Goal: Information Seeking & Learning: Learn about a topic

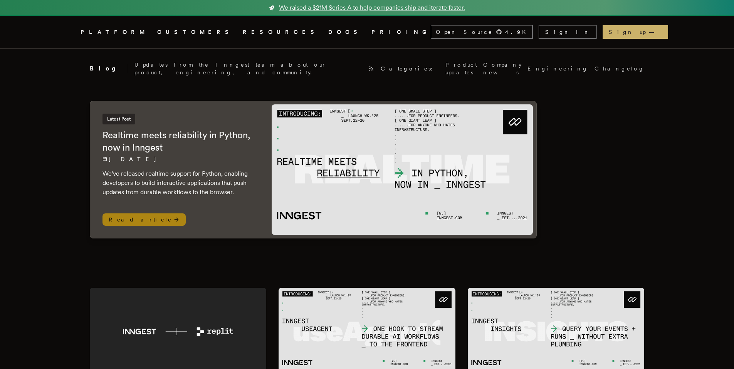
click at [205, 155] on p "[DATE]" at bounding box center [180, 159] width 154 height 8
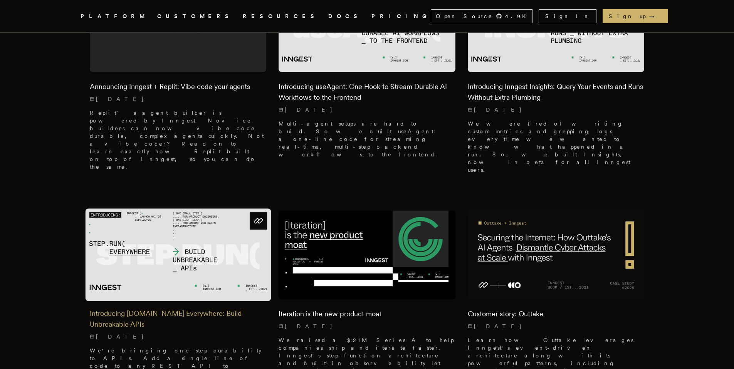
scroll to position [343, 0]
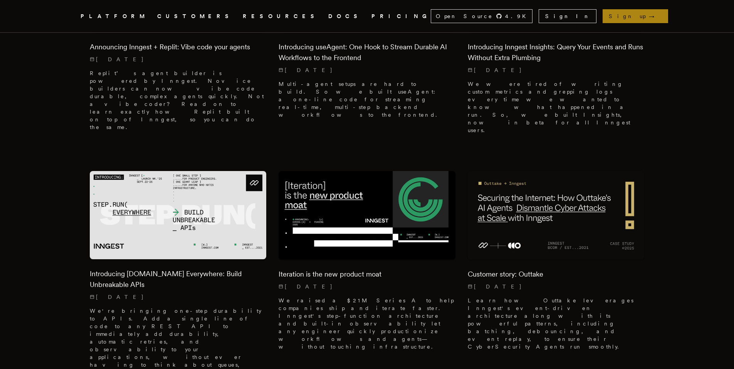
click at [644, 18] on link "Sign up →" at bounding box center [636, 16] width 66 height 14
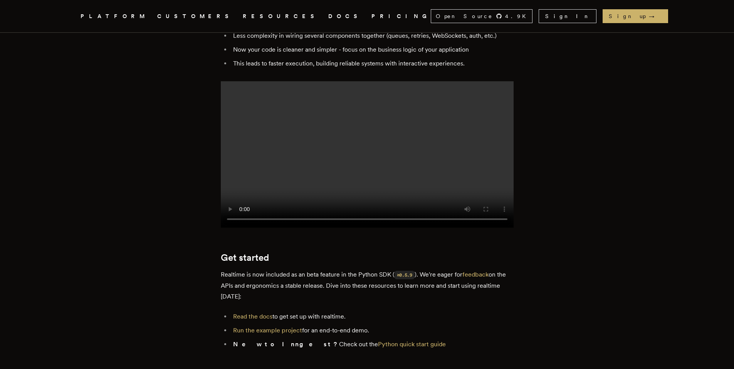
scroll to position [958, 0]
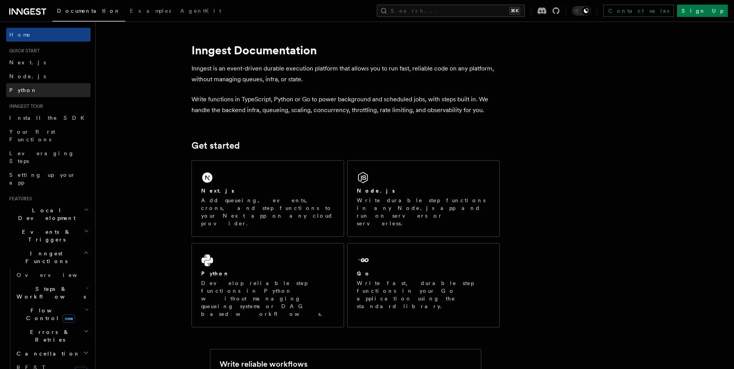
click at [36, 86] on link "Python" at bounding box center [48, 90] width 84 height 14
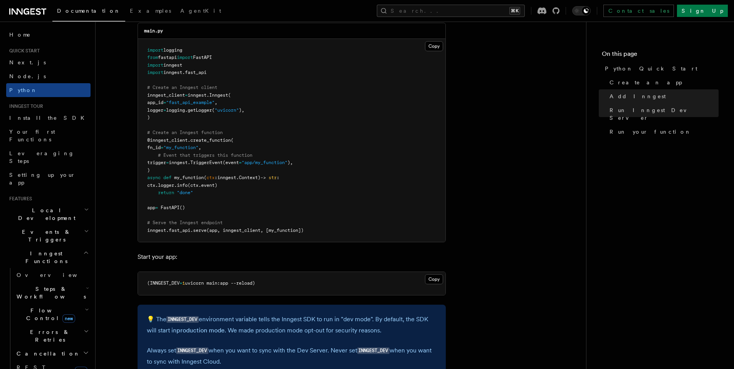
scroll to position [512, 0]
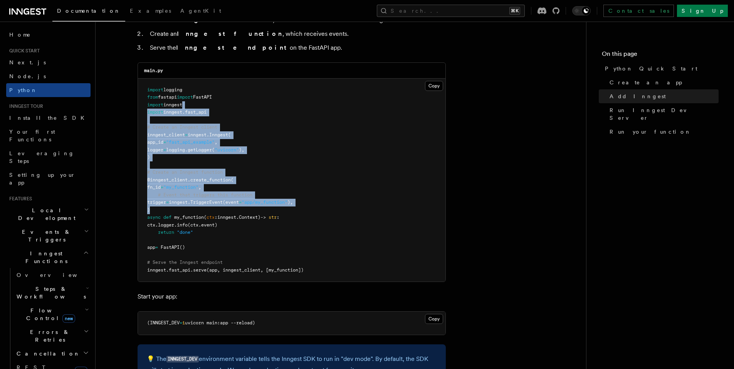
drag, startPoint x: 331, startPoint y: 169, endPoint x: 346, endPoint y: 213, distance: 46.9
click at [346, 213] on pre "import logging from fastapi import FastAPI import inngest import inngest . fast…" at bounding box center [292, 180] width 308 height 203
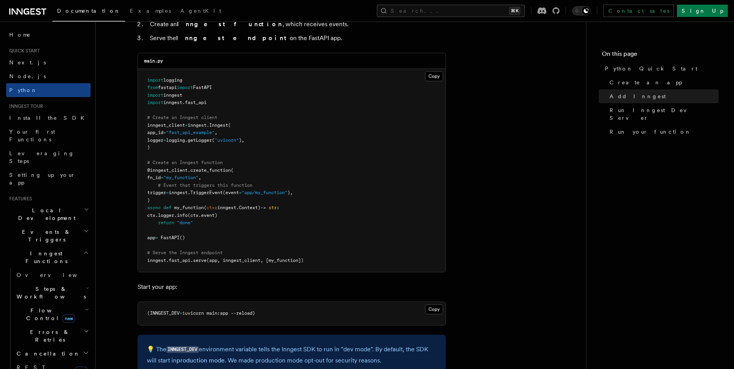
scroll to position [527, 0]
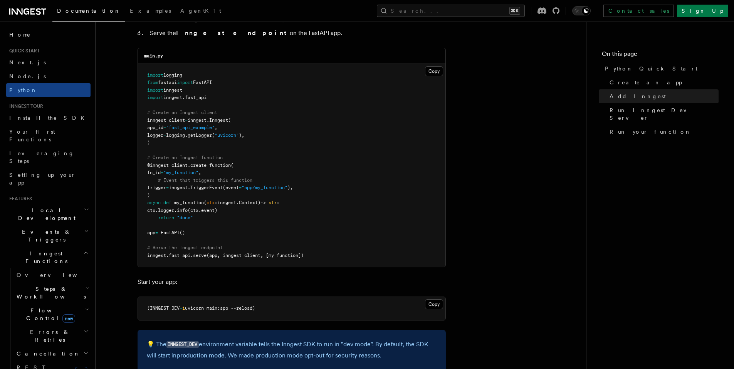
click at [176, 166] on span "@inngest_client" at bounding box center [167, 165] width 40 height 5
drag, startPoint x: 176, startPoint y: 166, endPoint x: 230, endPoint y: 172, distance: 54.6
click at [230, 172] on pre "import logging from fastapi import FastAPI import inngest import inngest . fast…" at bounding box center [292, 165] width 308 height 203
click at [176, 176] on pre "import logging from fastapi import FastAPI import inngest import inngest . fast…" at bounding box center [292, 165] width 308 height 203
click at [184, 171] on span ""my_function"" at bounding box center [180, 172] width 35 height 5
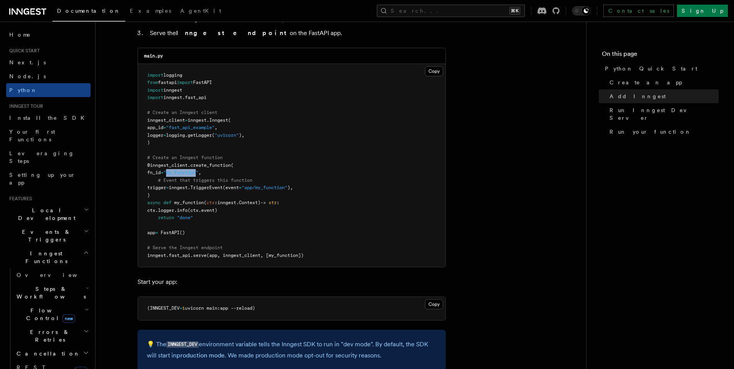
click at [184, 171] on span ""my_function"" at bounding box center [180, 172] width 35 height 5
click at [263, 189] on span ""app/my_function"" at bounding box center [265, 187] width 46 height 5
drag, startPoint x: 263, startPoint y: 189, endPoint x: 276, endPoint y: 189, distance: 12.7
click at [276, 189] on span ""app/my_function"" at bounding box center [265, 187] width 46 height 5
click at [261, 187] on span ""app/my_function"" at bounding box center [265, 187] width 46 height 5
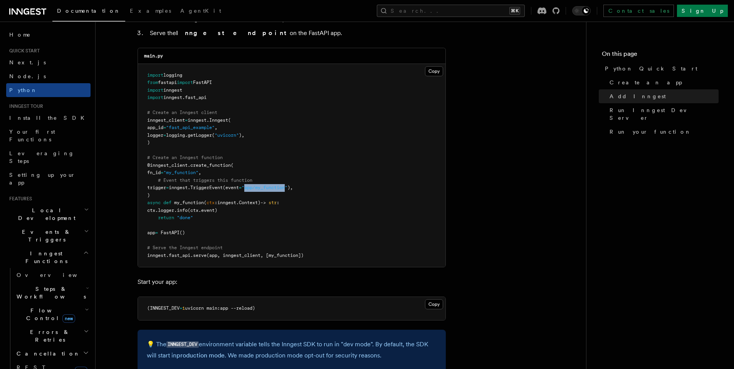
drag, startPoint x: 261, startPoint y: 187, endPoint x: 277, endPoint y: 188, distance: 15.9
click at [277, 188] on span ""app/my_function"" at bounding box center [265, 187] width 46 height 5
click at [184, 202] on span "my_function" at bounding box center [189, 202] width 30 height 5
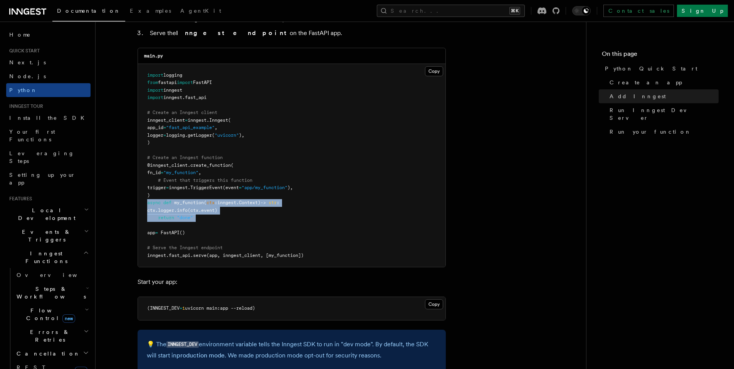
drag, startPoint x: 184, startPoint y: 202, endPoint x: 194, endPoint y: 218, distance: 18.8
click at [194, 218] on code "import logging from fastapi import FastAPI import inngest import inngest . fast…" at bounding box center [225, 165] width 156 height 186
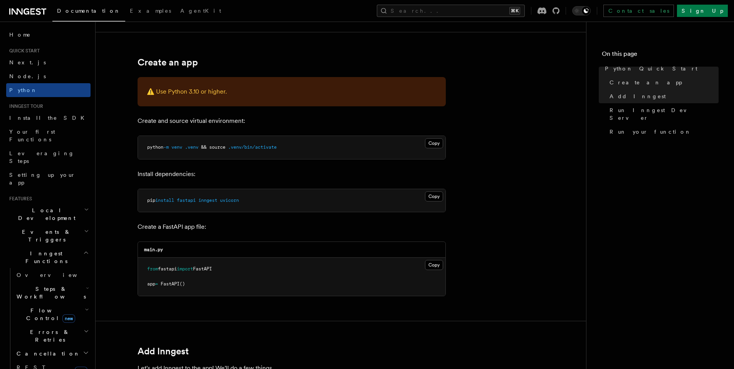
scroll to position [134, 0]
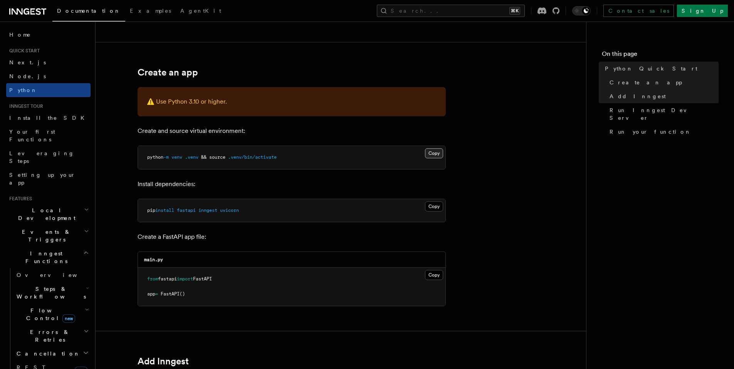
click at [433, 151] on button "Copy Copied" at bounding box center [434, 153] width 18 height 10
click at [432, 208] on button "Copy Copied" at bounding box center [434, 207] width 18 height 10
click at [432, 278] on button "Copy Copied" at bounding box center [434, 275] width 18 height 10
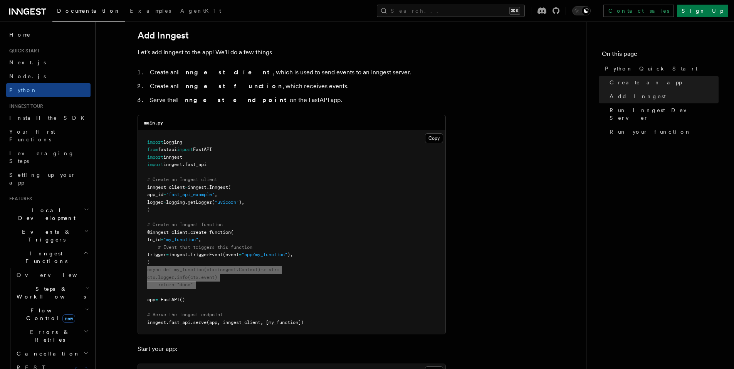
scroll to position [499, 0]
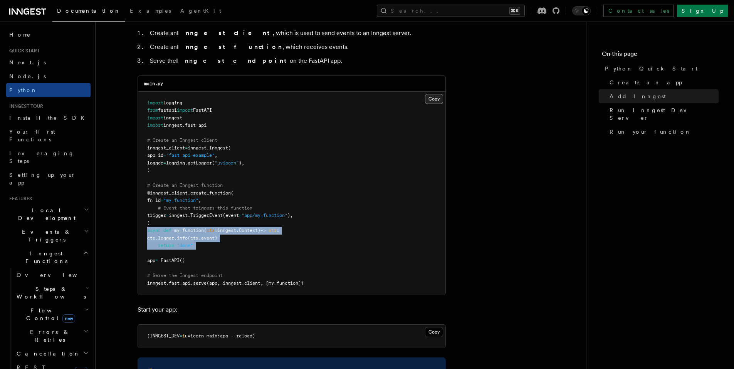
click at [432, 100] on button "Copy Copied" at bounding box center [434, 99] width 18 height 10
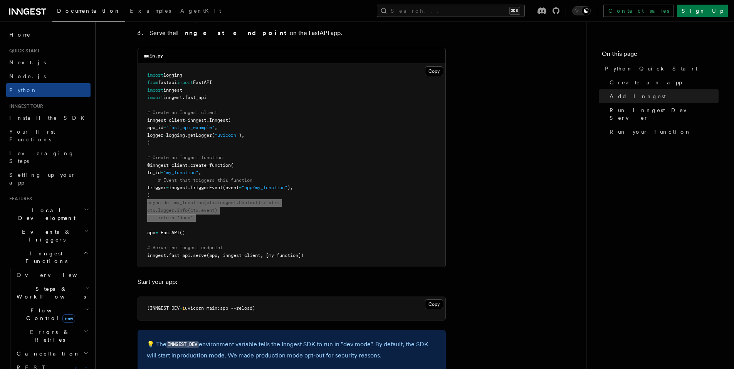
scroll to position [537, 0]
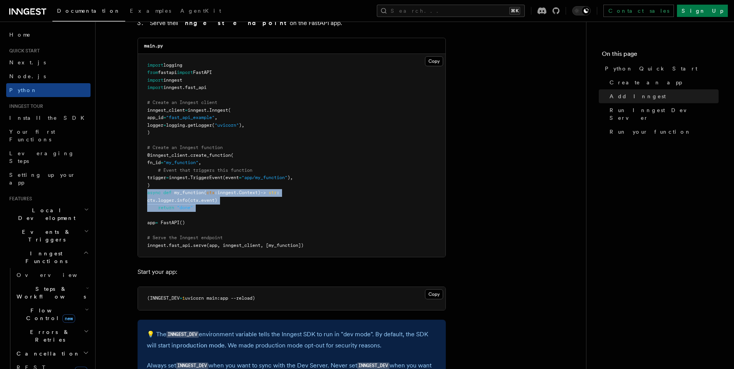
click at [161, 299] on span "(INNGEST_DEV" at bounding box center [163, 298] width 32 height 5
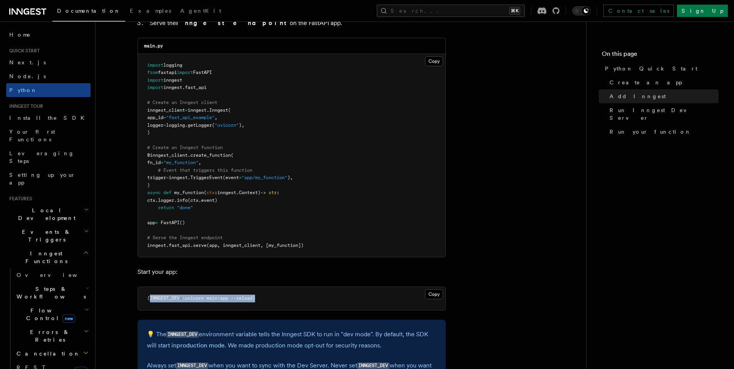
drag, startPoint x: 161, startPoint y: 299, endPoint x: 250, endPoint y: 301, distance: 89.1
click at [250, 301] on pre "(INNGEST_DEV = 1 uvicorn main:app --reload)" at bounding box center [292, 298] width 308 height 23
copy span "INNGEST_DEV = 1 uvicorn main:app --reload"
click at [438, 296] on button "Copy Copied" at bounding box center [434, 294] width 18 height 10
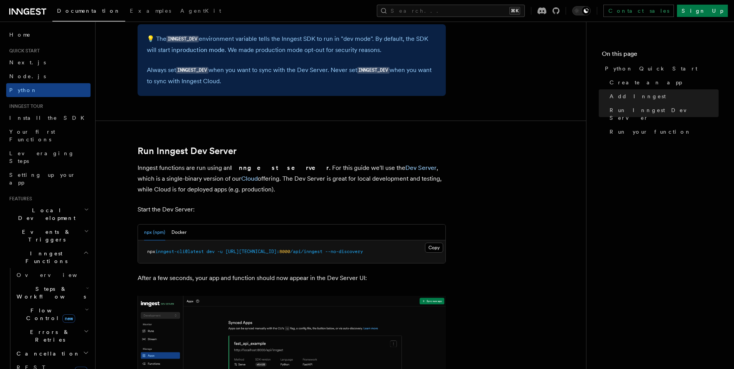
scroll to position [842, 0]
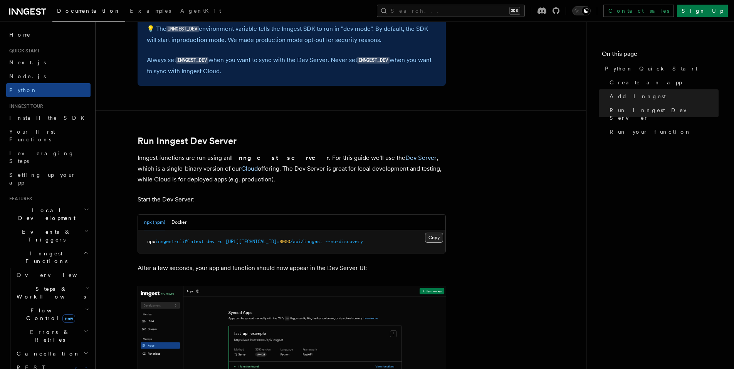
click at [434, 239] on button "Copy Copied" at bounding box center [434, 238] width 18 height 10
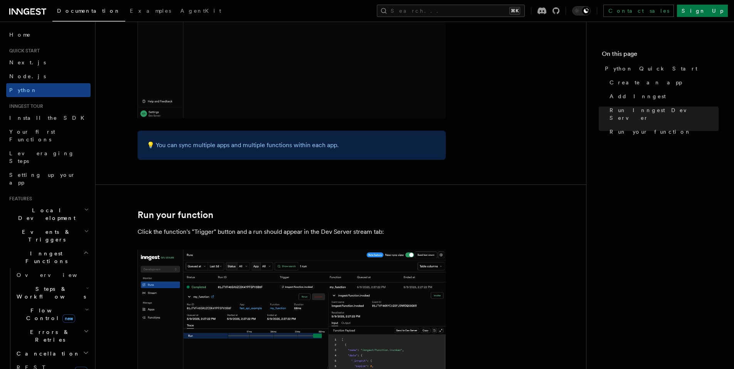
scroll to position [1251, 0]
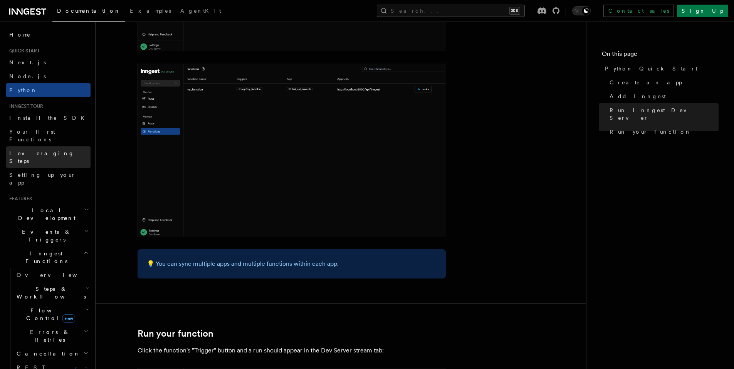
click at [54, 146] on link "Leveraging Steps" at bounding box center [48, 157] width 84 height 22
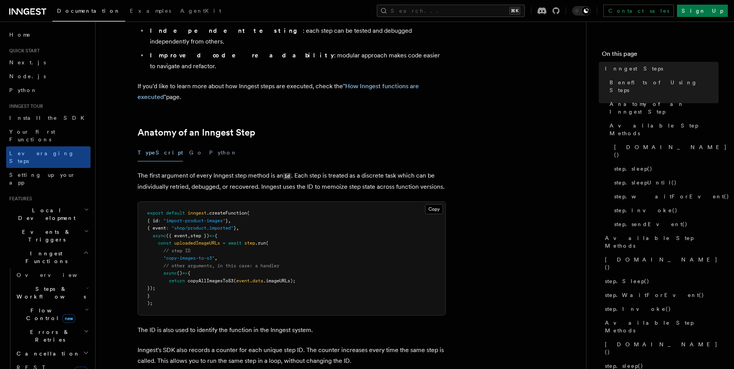
scroll to position [273, 0]
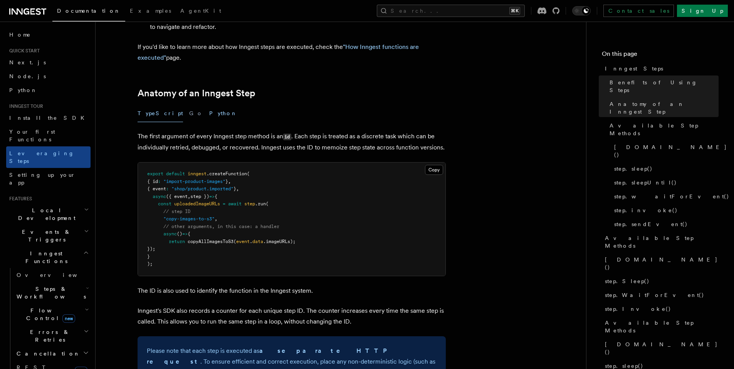
click at [209, 105] on button "Python" at bounding box center [223, 113] width 28 height 17
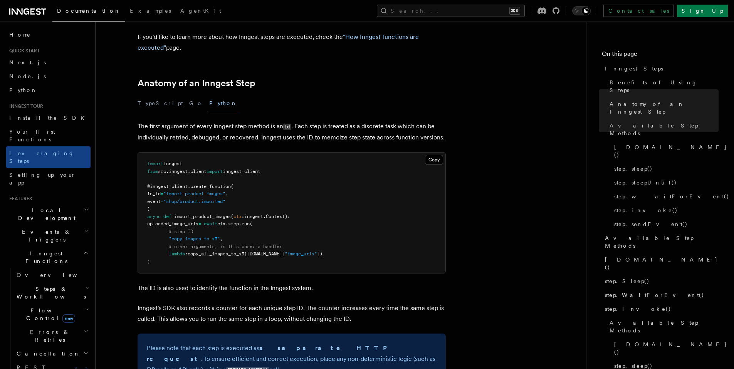
scroll to position [288, 0]
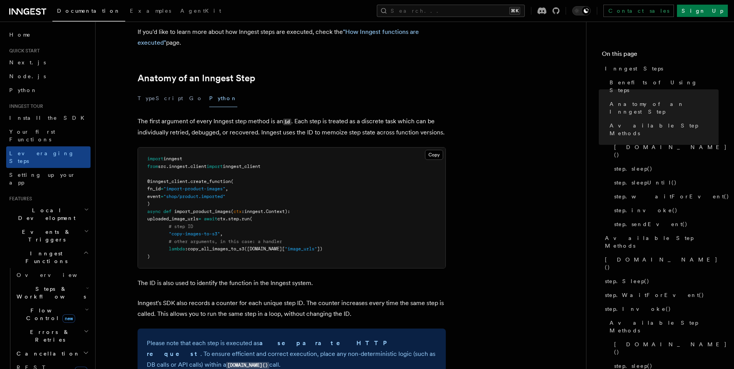
click at [239, 216] on span "step" at bounding box center [233, 218] width 11 height 5
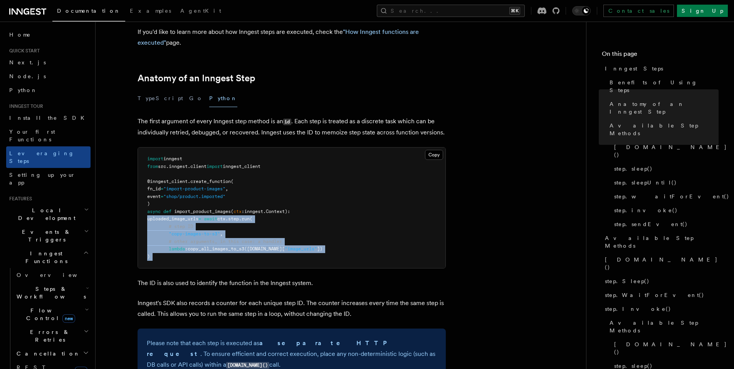
drag, startPoint x: 255, startPoint y: 178, endPoint x: 257, endPoint y: 216, distance: 38.6
click at [257, 216] on pre "import inngest from src . inngest . client import inngest_client @inngest_clien…" at bounding box center [292, 208] width 308 height 121
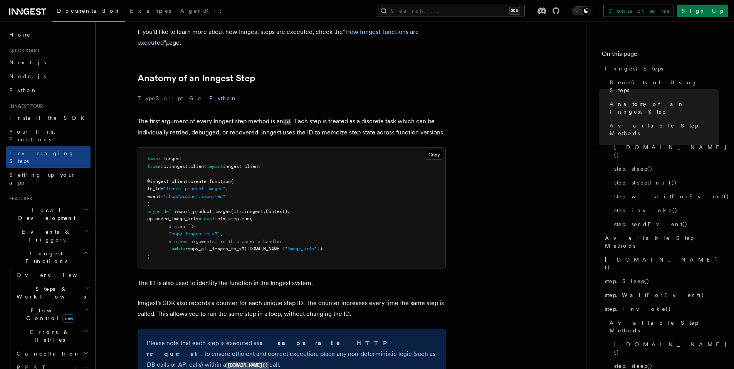
click at [200, 209] on pre "import inngest from src . inngest . client import inngest_client @inngest_clien…" at bounding box center [292, 208] width 308 height 121
click at [201, 231] on span ""copy-images-to-s3"" at bounding box center [194, 233] width 51 height 5
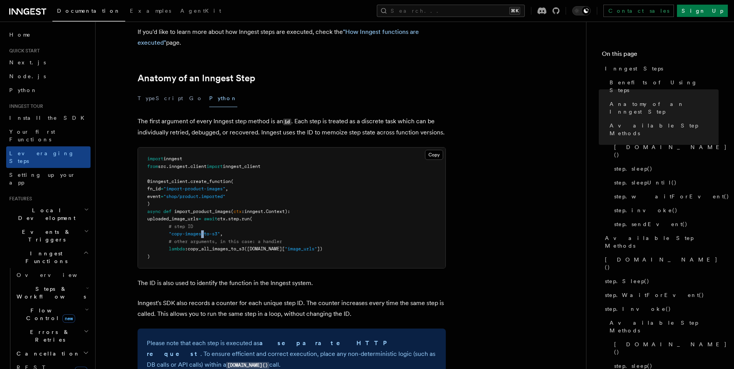
click at [201, 231] on span ""copy-images-to-s3"" at bounding box center [194, 233] width 51 height 5
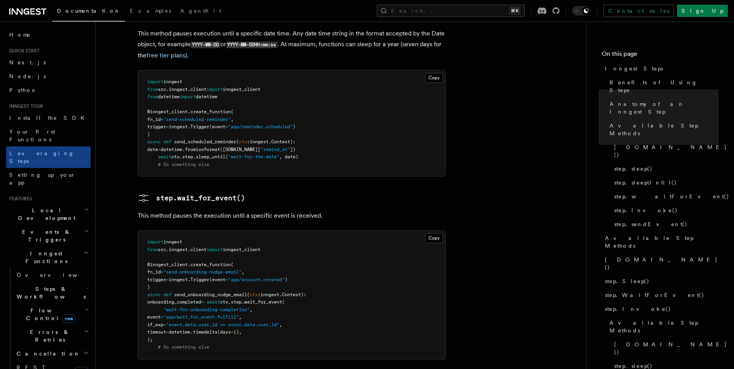
scroll to position [1217, 0]
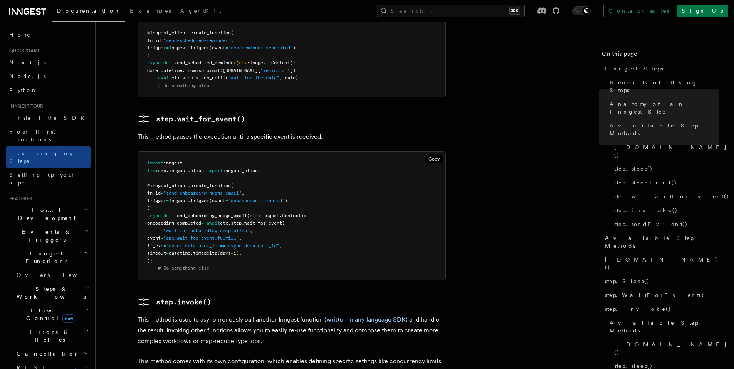
click at [228, 220] on span "ctx" at bounding box center [224, 222] width 8 height 5
drag, startPoint x: 242, startPoint y: 172, endPoint x: 260, endPoint y: 172, distance: 17.7
click at [260, 220] on span "onboarding_completed = await ctx . step . wait_for_event (" at bounding box center [216, 222] width 138 height 5
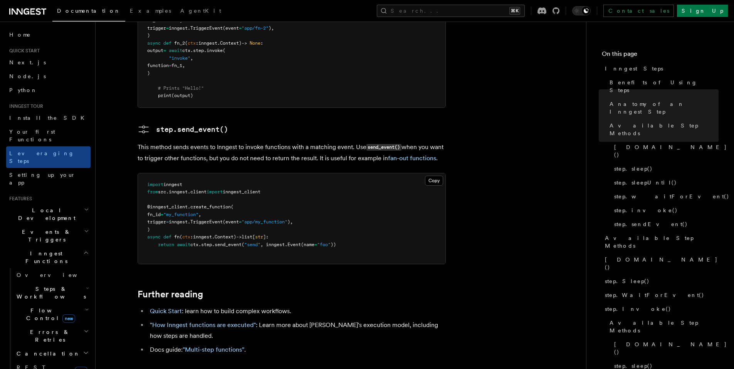
scroll to position [1752, 0]
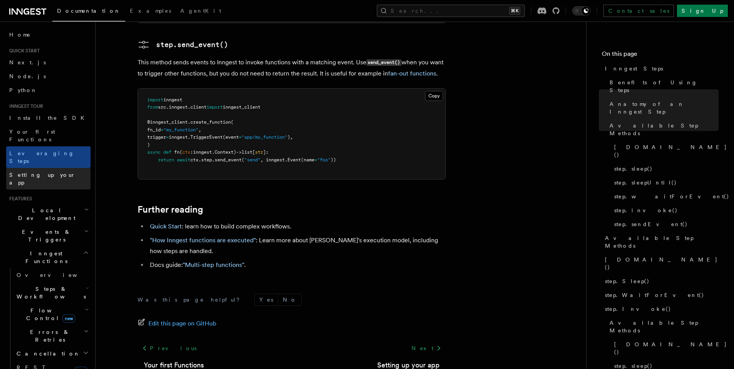
click at [20, 172] on span "Setting up your app" at bounding box center [42, 179] width 66 height 14
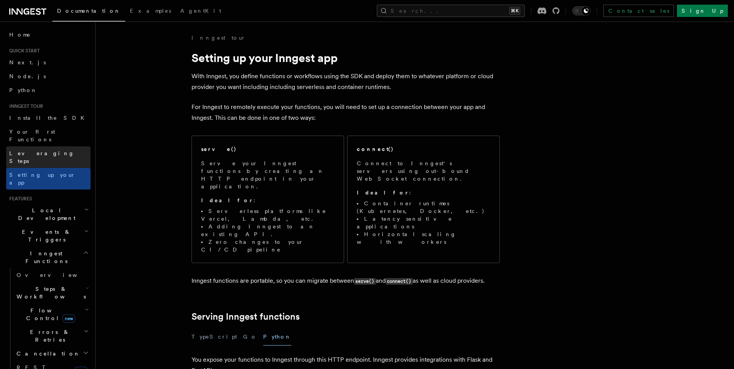
click at [28, 150] on span "Leveraging Steps" at bounding box center [41, 157] width 65 height 14
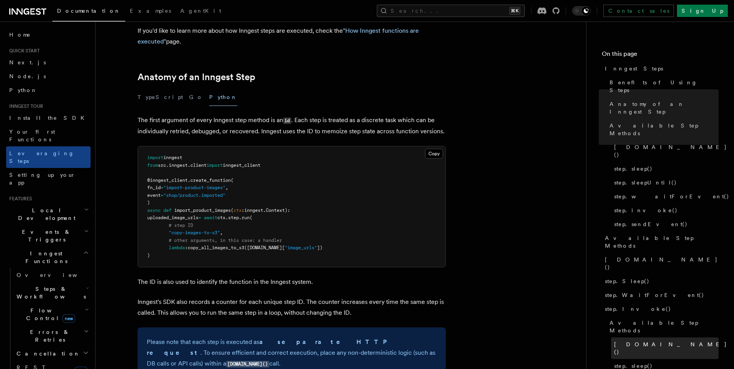
scroll to position [30, 0]
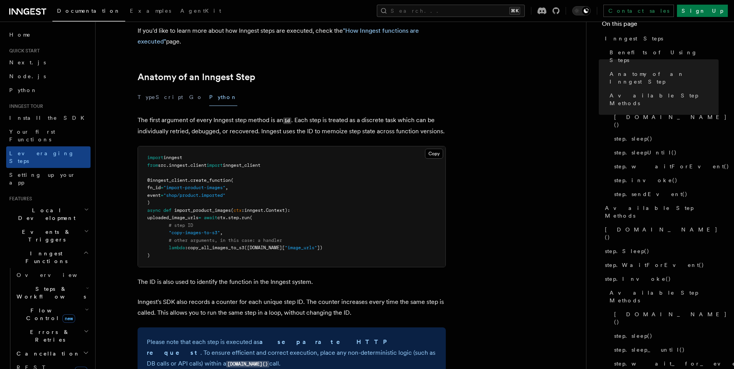
click at [637, 360] on span "step.wait_for_event()" at bounding box center [681, 364] width 135 height 8
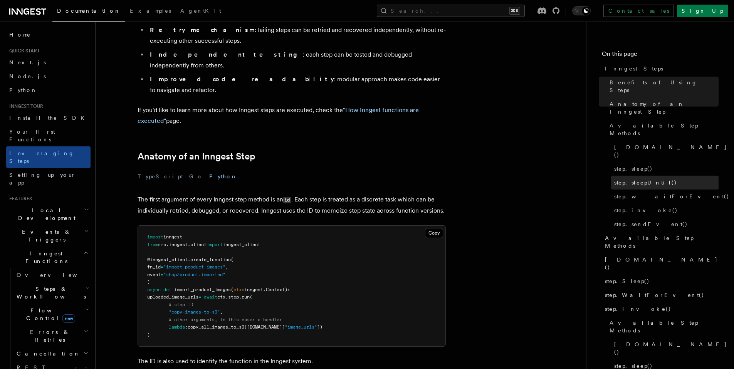
click at [647, 179] on span "step.sleepUntil()" at bounding box center [645, 183] width 63 height 8
click at [648, 176] on link "step.sleepUntil()" at bounding box center [665, 183] width 108 height 14
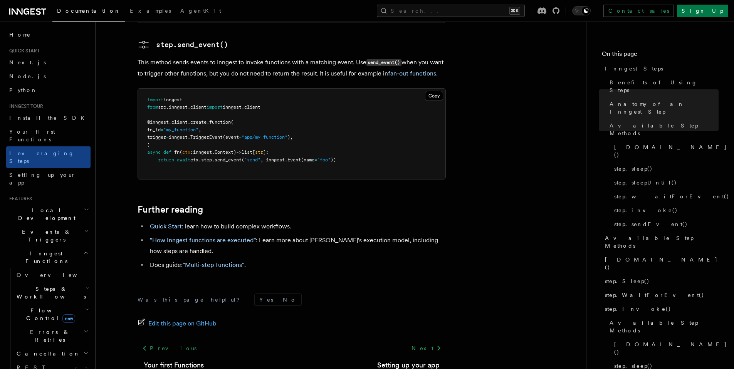
scroll to position [50, 0]
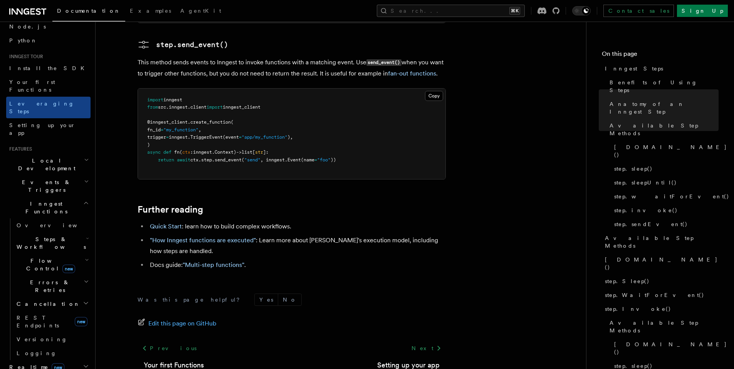
click at [39, 257] on span "Flow Control new" at bounding box center [48, 264] width 71 height 15
click at [42, 276] on link "Overview" at bounding box center [56, 283] width 70 height 14
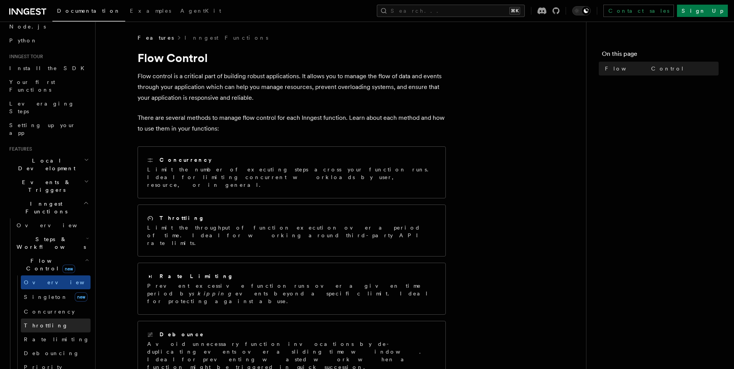
click at [51, 319] on link "Throttling" at bounding box center [56, 326] width 70 height 14
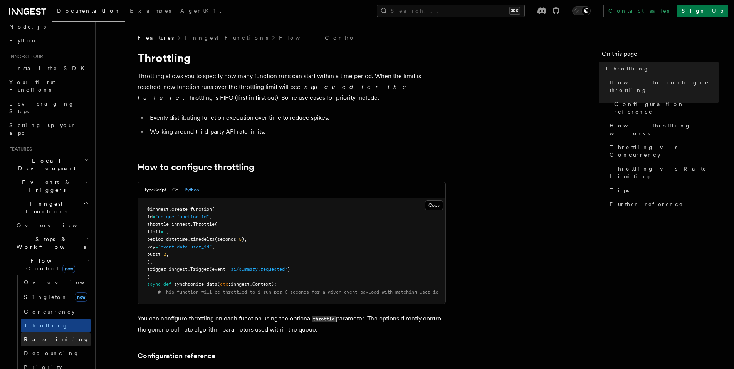
click at [50, 333] on link "Rate limiting" at bounding box center [56, 340] width 70 height 14
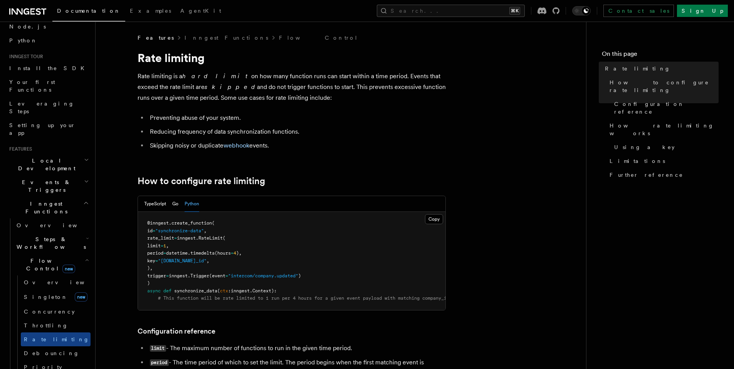
scroll to position [361, 0]
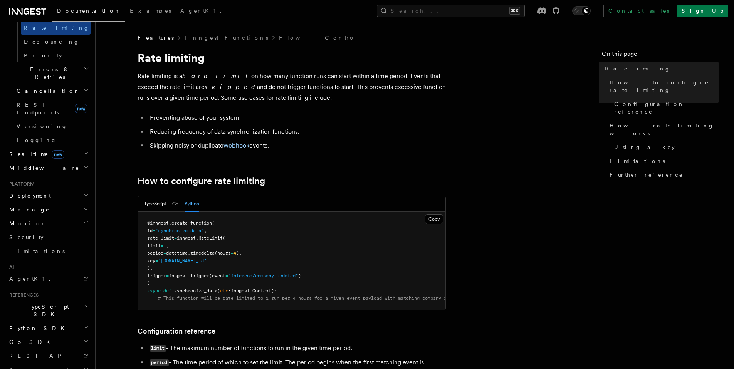
click at [20, 338] on span "Go SDK" at bounding box center [30, 342] width 49 height 8
click at [31, 321] on h2 "Python SDK" at bounding box center [48, 328] width 84 height 14
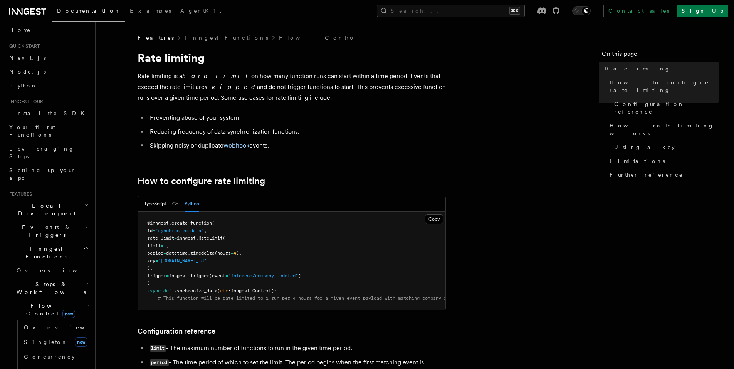
scroll to position [0, 0]
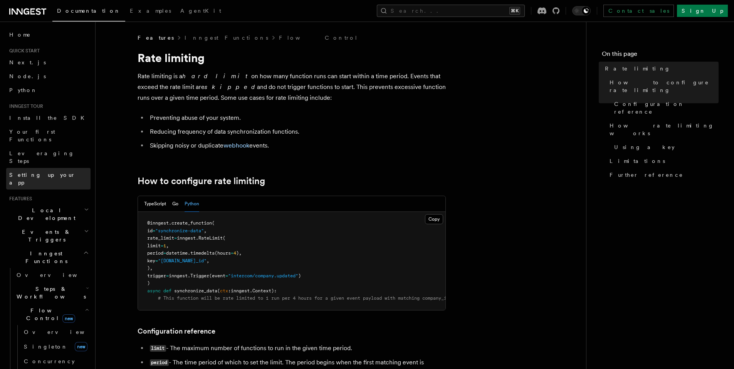
click at [41, 171] on span "Setting up your app" at bounding box center [49, 178] width 81 height 15
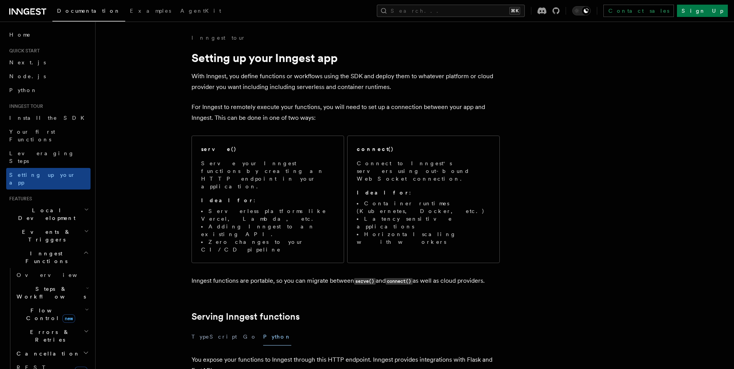
click at [44, 125] on link "Your first Functions" at bounding box center [48, 136] width 84 height 22
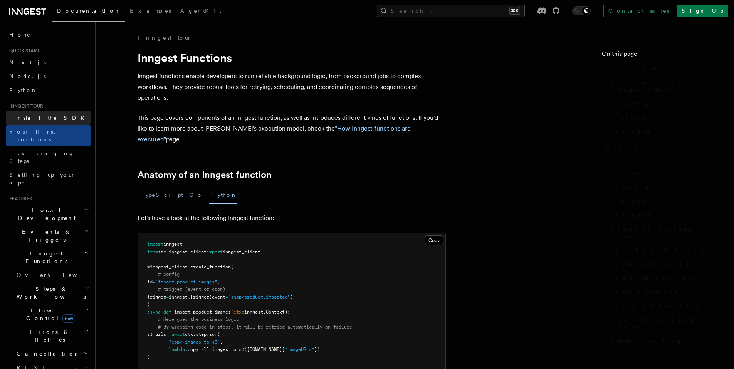
click at [48, 115] on link "Install the SDK" at bounding box center [48, 118] width 84 height 14
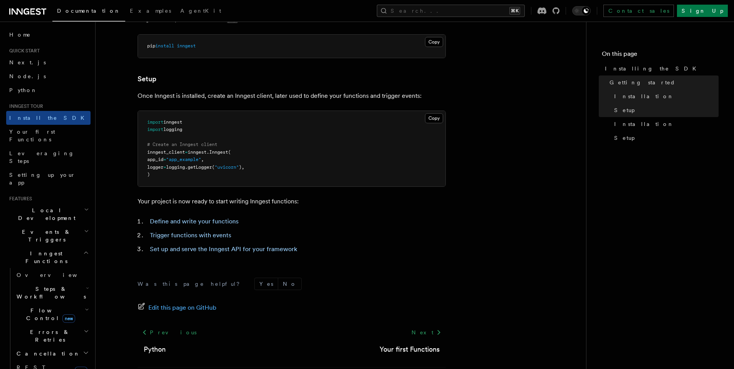
scroll to position [279, 0]
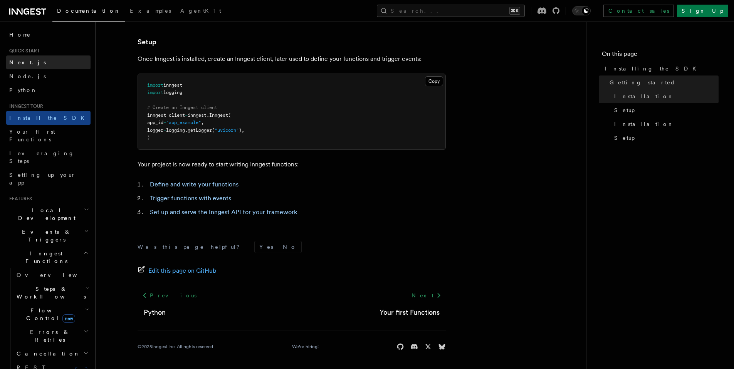
click at [21, 62] on span "Next.js" at bounding box center [27, 62] width 37 height 6
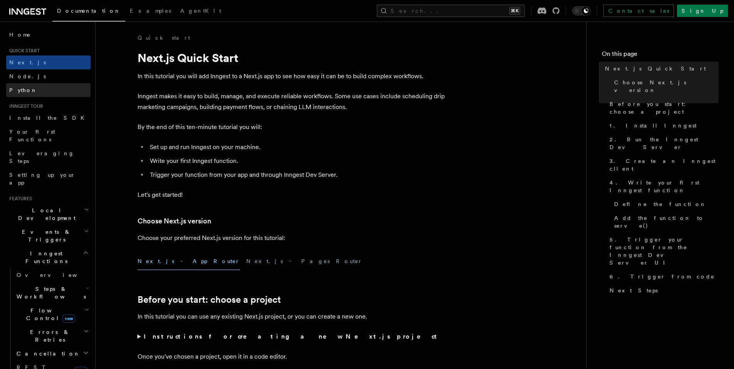
click at [34, 83] on link "Python" at bounding box center [48, 90] width 84 height 14
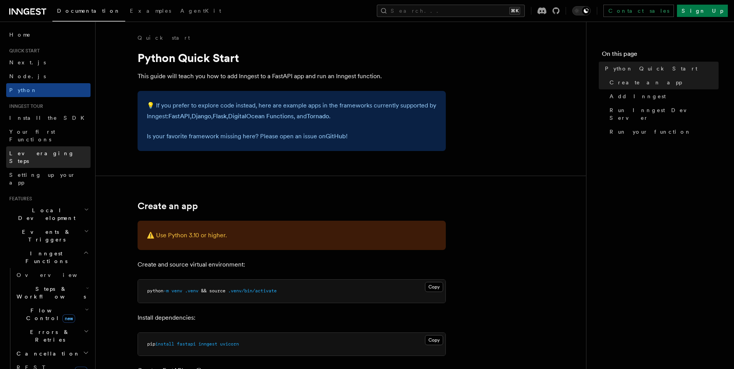
click at [33, 146] on link "Leveraging Steps" at bounding box center [48, 157] width 84 height 22
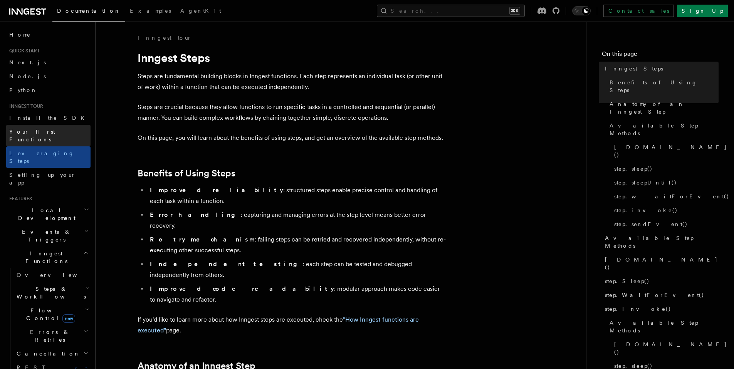
click at [35, 128] on span "Your first Functions" at bounding box center [49, 135] width 81 height 15
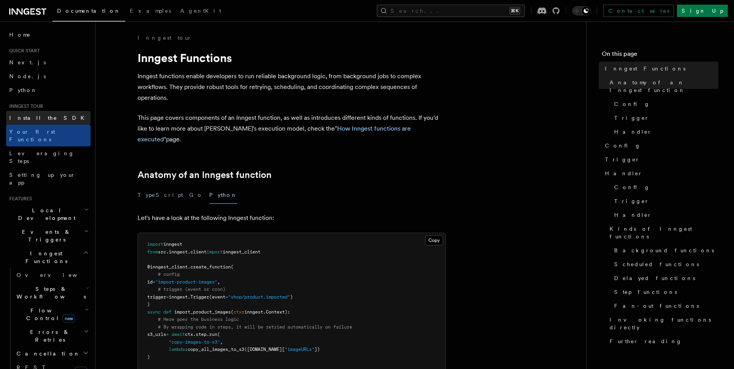
click at [48, 114] on link "Install the SDK" at bounding box center [48, 118] width 84 height 14
